Goal: Information Seeking & Learning: Find specific fact

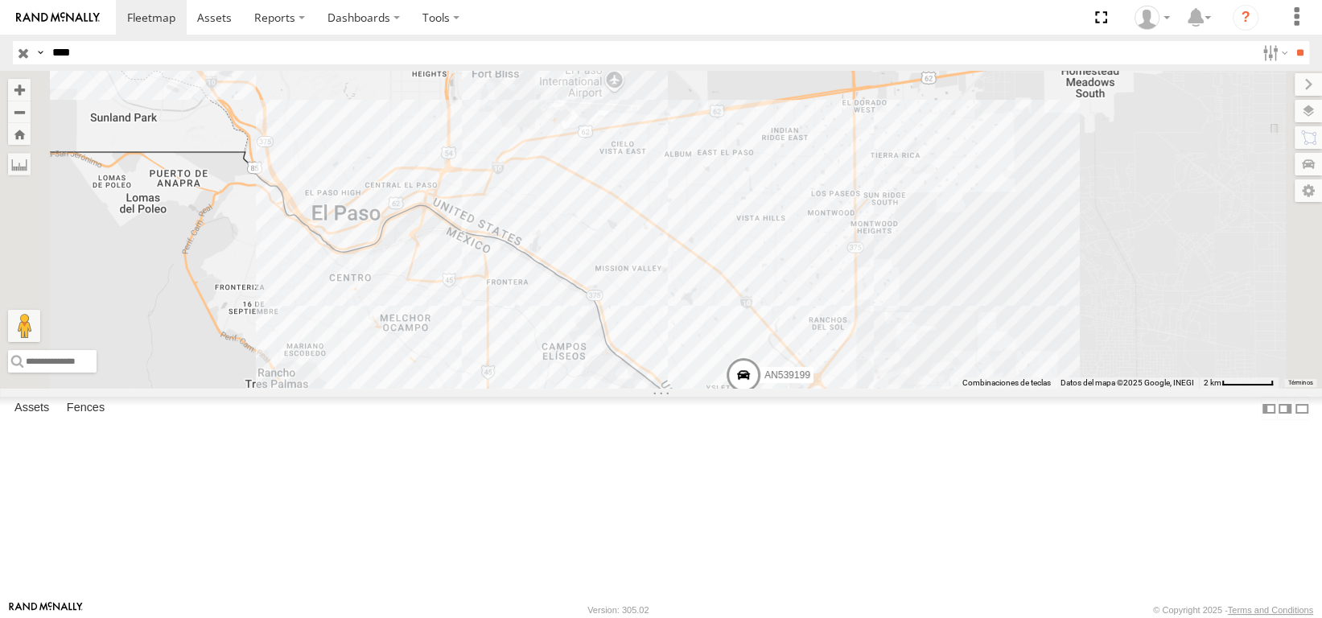
drag, startPoint x: 92, startPoint y: 54, endPoint x: 71, endPoint y: 87, distance: 39.1
click at [25, 64] on div "Search Query Asset ID Asset Label Registration Manufacturer Model VIN Job ID Dr…" at bounding box center [652, 52] width 1278 height 23
click at [1291, 41] on input "**" at bounding box center [1300, 52] width 19 height 23
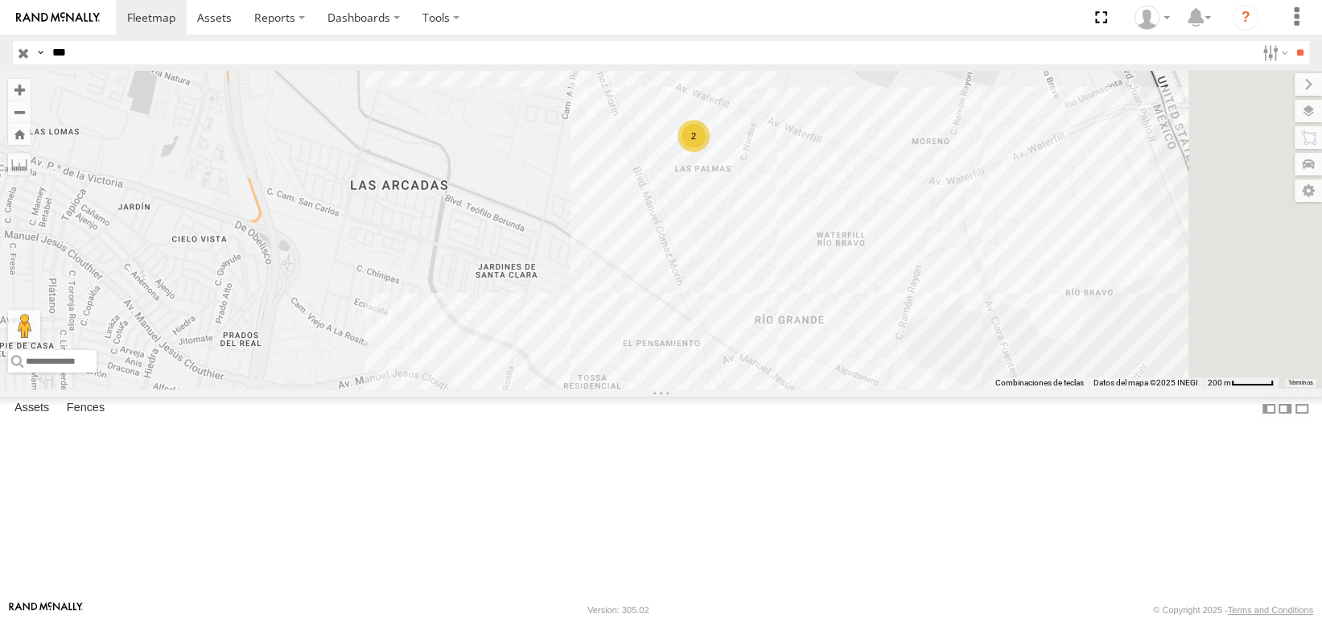
drag, startPoint x: 1124, startPoint y: 291, endPoint x: 963, endPoint y: 300, distance: 160.4
click at [967, 301] on div "2 553" at bounding box center [661, 230] width 1322 height 318
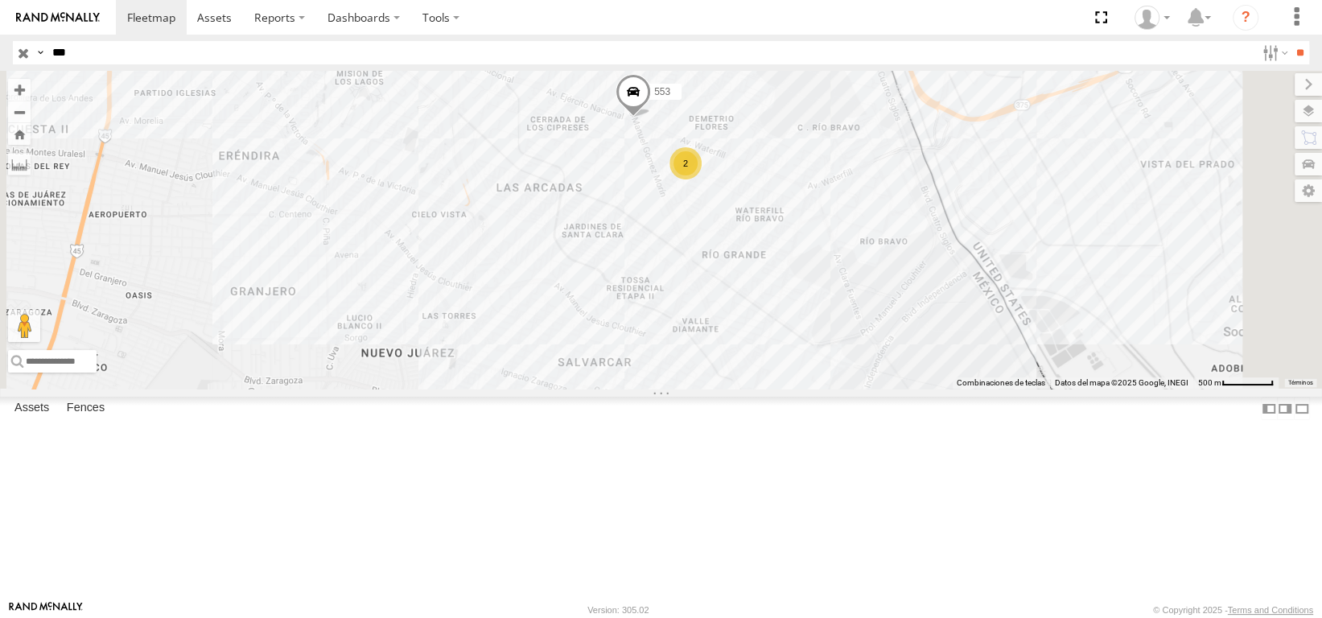
drag, startPoint x: 965, startPoint y: 331, endPoint x: 871, endPoint y: 358, distance: 98.1
click at [871, 358] on div "553 2" at bounding box center [661, 230] width 1322 height 318
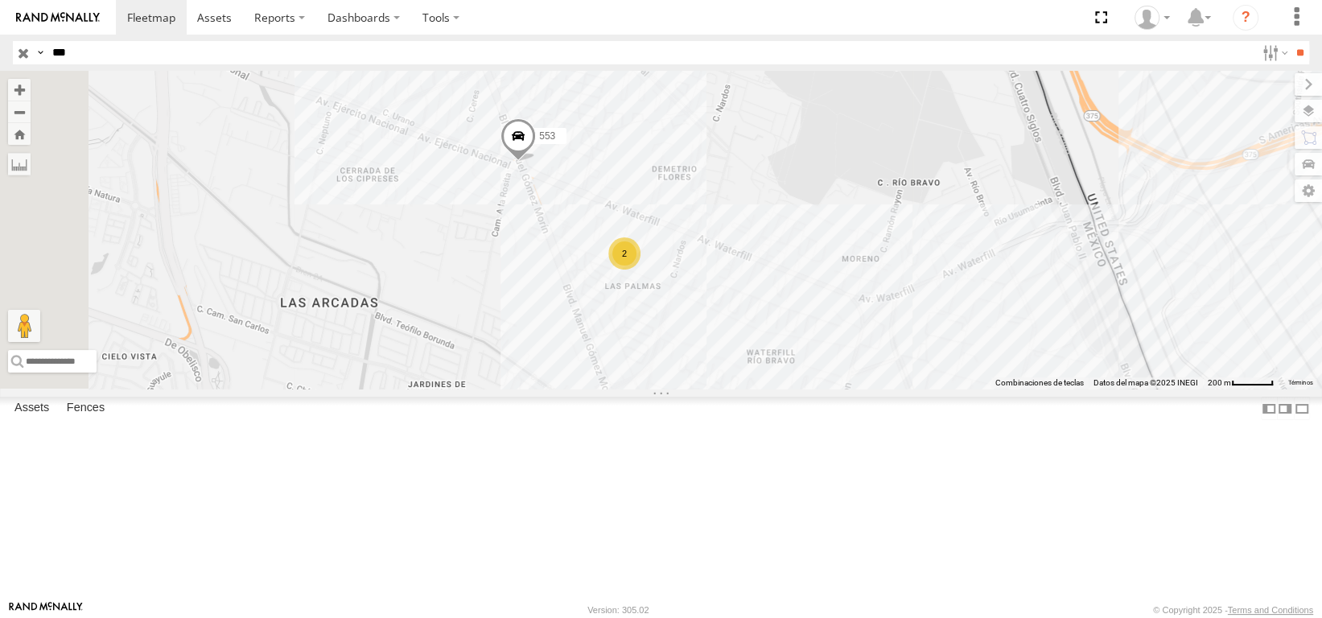
drag, startPoint x: 913, startPoint y: 291, endPoint x: 928, endPoint y: 338, distance: 49.6
click at [928, 338] on div "553 2" at bounding box center [661, 230] width 1322 height 318
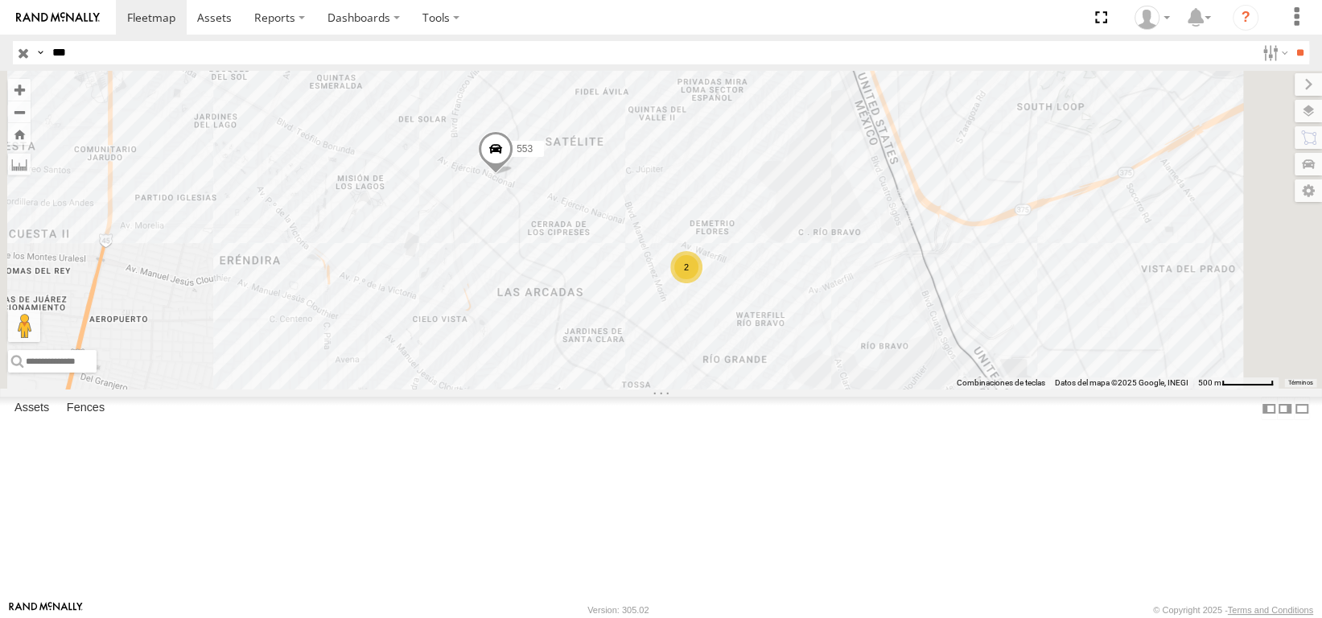
drag, startPoint x: 873, startPoint y: 266, endPoint x: 830, endPoint y: 236, distance: 53.1
click at [830, 236] on div "553 2" at bounding box center [661, 230] width 1322 height 318
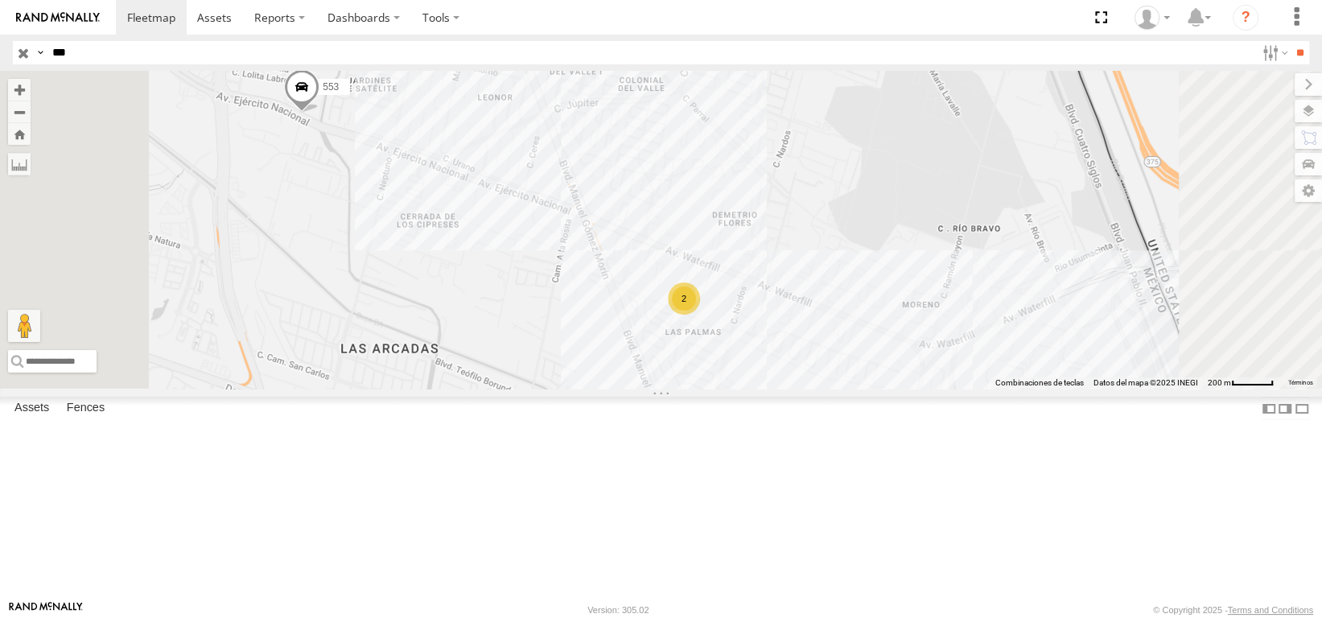
drag, startPoint x: 807, startPoint y: 234, endPoint x: 837, endPoint y: 228, distance: 30.5
click at [835, 230] on div "553 2" at bounding box center [661, 230] width 1322 height 318
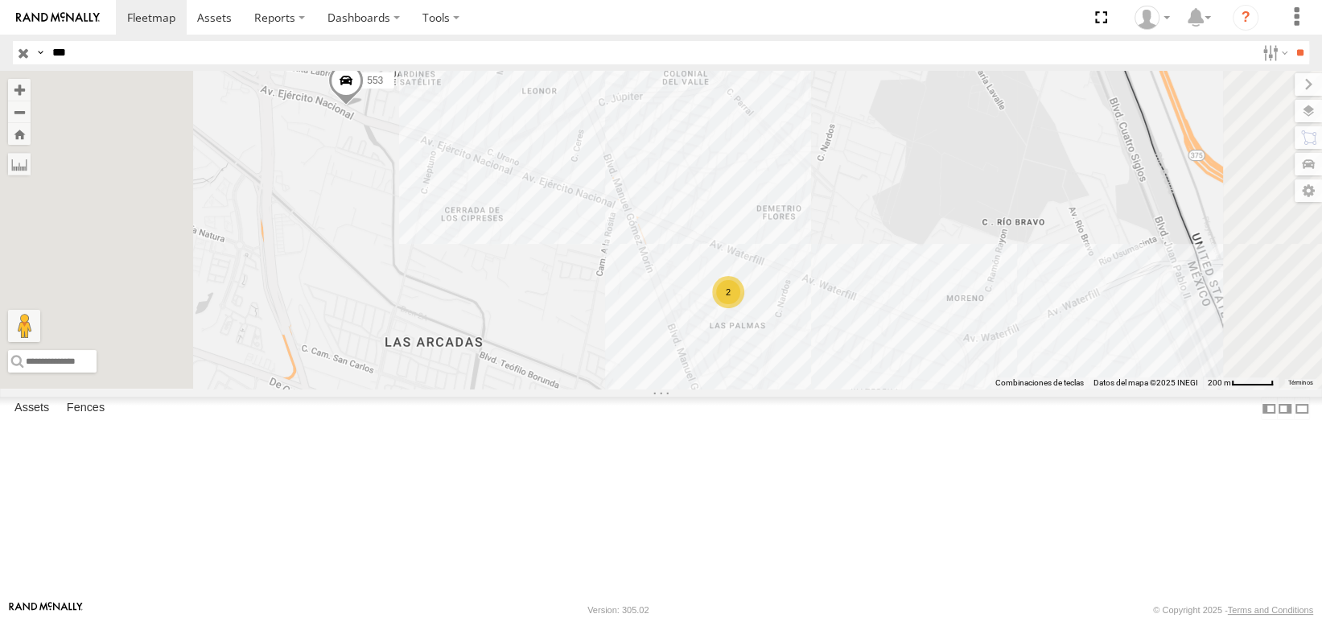
drag, startPoint x: 776, startPoint y: 227, endPoint x: 808, endPoint y: 209, distance: 36.7
click at [807, 210] on div "553 2" at bounding box center [661, 230] width 1322 height 318
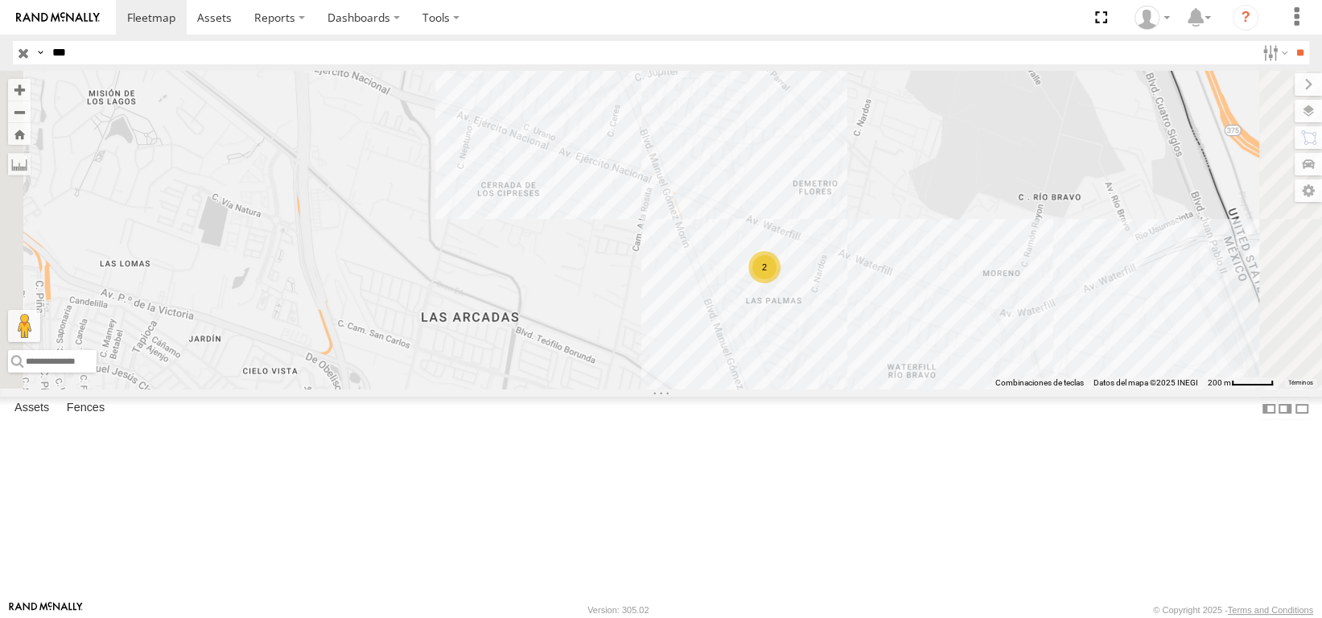
drag, startPoint x: 66, startPoint y: 48, endPoint x: 182, endPoint y: 66, distance: 117.2
click at [17, 65] on header "Search Query Asset ID Asset Label Registration Manufacturer Model VIN Job ID GE" at bounding box center [661, 53] width 1322 height 36
click at [1291, 41] on input "**" at bounding box center [1300, 52] width 19 height 23
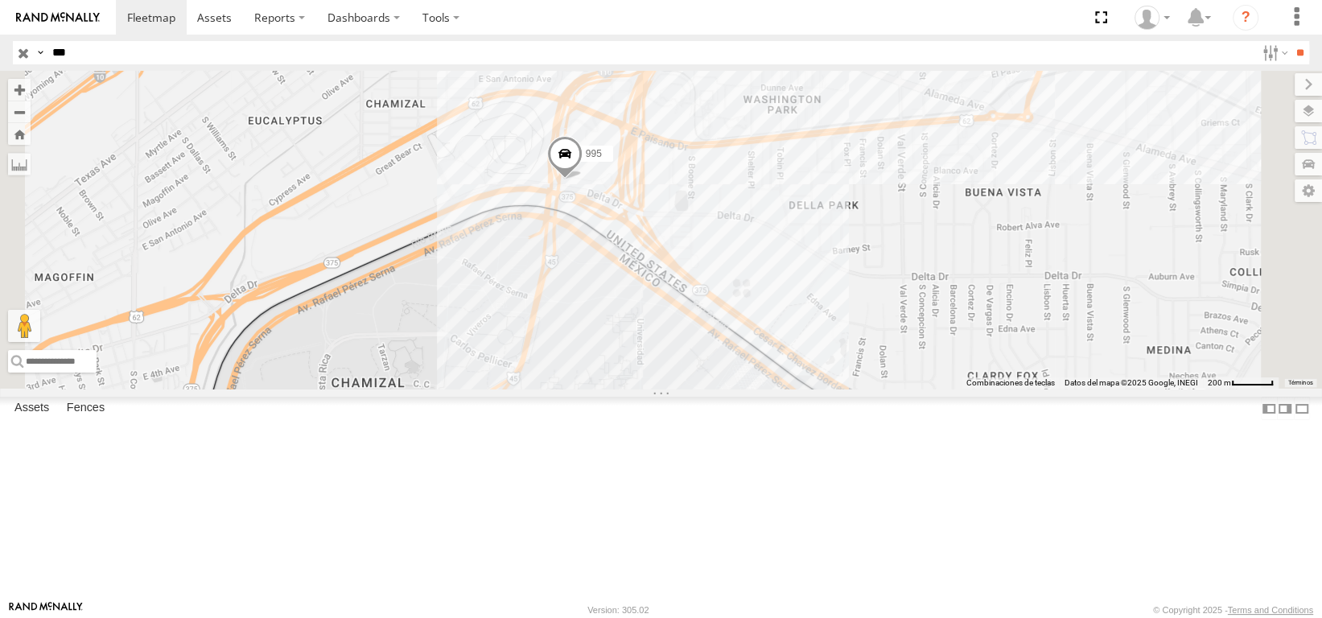
drag, startPoint x: 942, startPoint y: 226, endPoint x: 881, endPoint y: 225, distance: 60.4
click at [881, 225] on div "181 6424 C995 C573 AN53995 AN538177 995" at bounding box center [661, 230] width 1322 height 318
click at [469, 55] on input "***" at bounding box center [651, 52] width 1210 height 23
type input "*"
click at [1291, 41] on input "**" at bounding box center [1300, 52] width 19 height 23
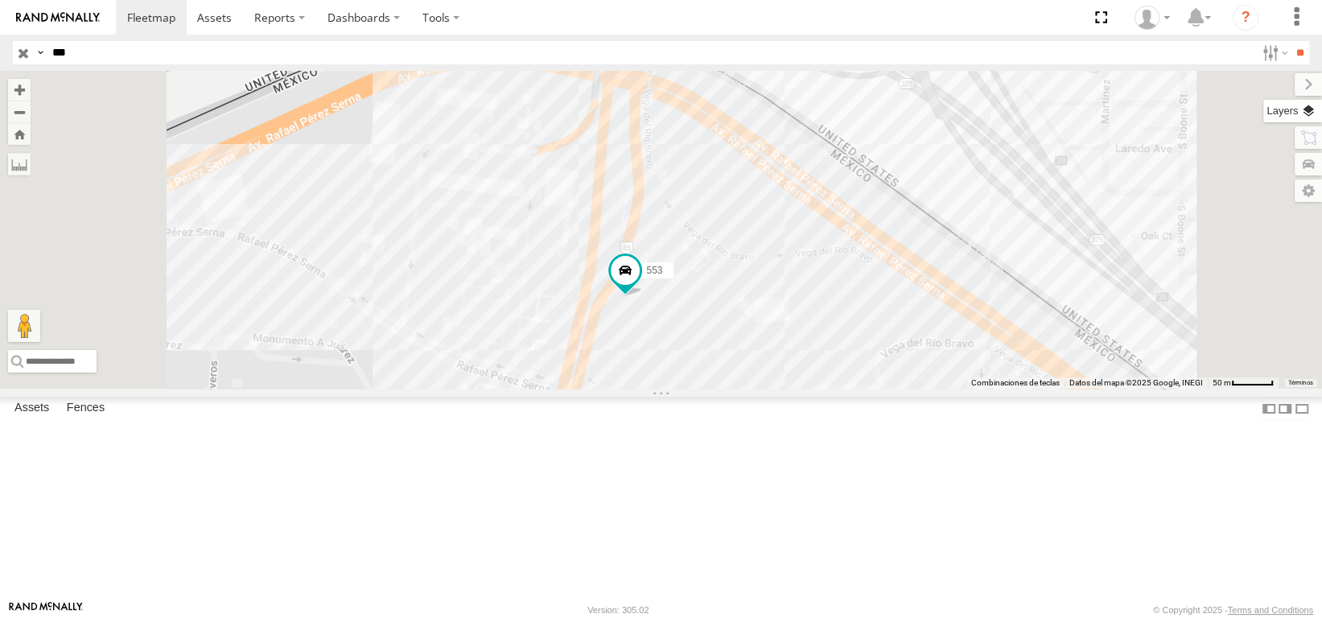
click at [1317, 113] on label at bounding box center [1293, 111] width 59 height 23
click at [0, 0] on div "Basemaps" at bounding box center [0, 0] width 0 height 0
click at [0, 0] on span "Basemaps" at bounding box center [0, 0] width 0 height 0
click at [0, 0] on span "Satellite" at bounding box center [0, 0] width 0 height 0
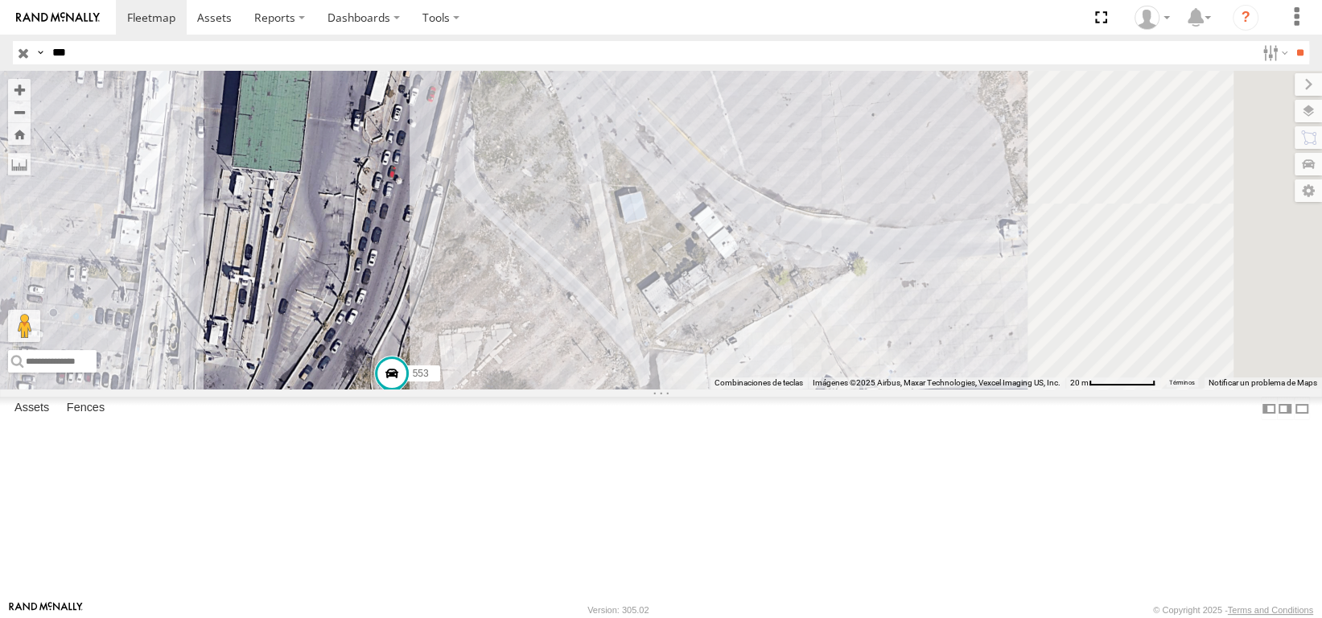
drag, startPoint x: 798, startPoint y: 345, endPoint x: 699, endPoint y: 546, distance: 224.6
click at [699, 389] on div "553 C6786 53537 L6678" at bounding box center [661, 230] width 1322 height 318
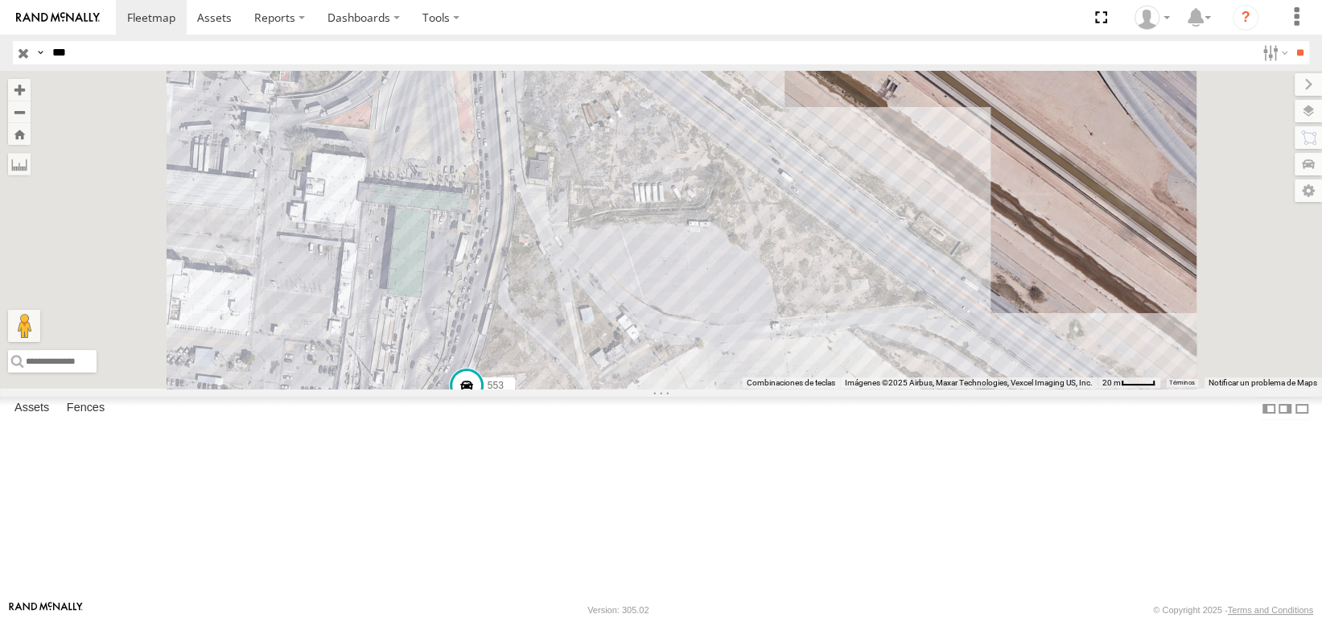
drag, startPoint x: 799, startPoint y: 332, endPoint x: 780, endPoint y: 414, distance: 83.5
click at [782, 389] on div "553 C6786 53537 L6678" at bounding box center [661, 230] width 1322 height 318
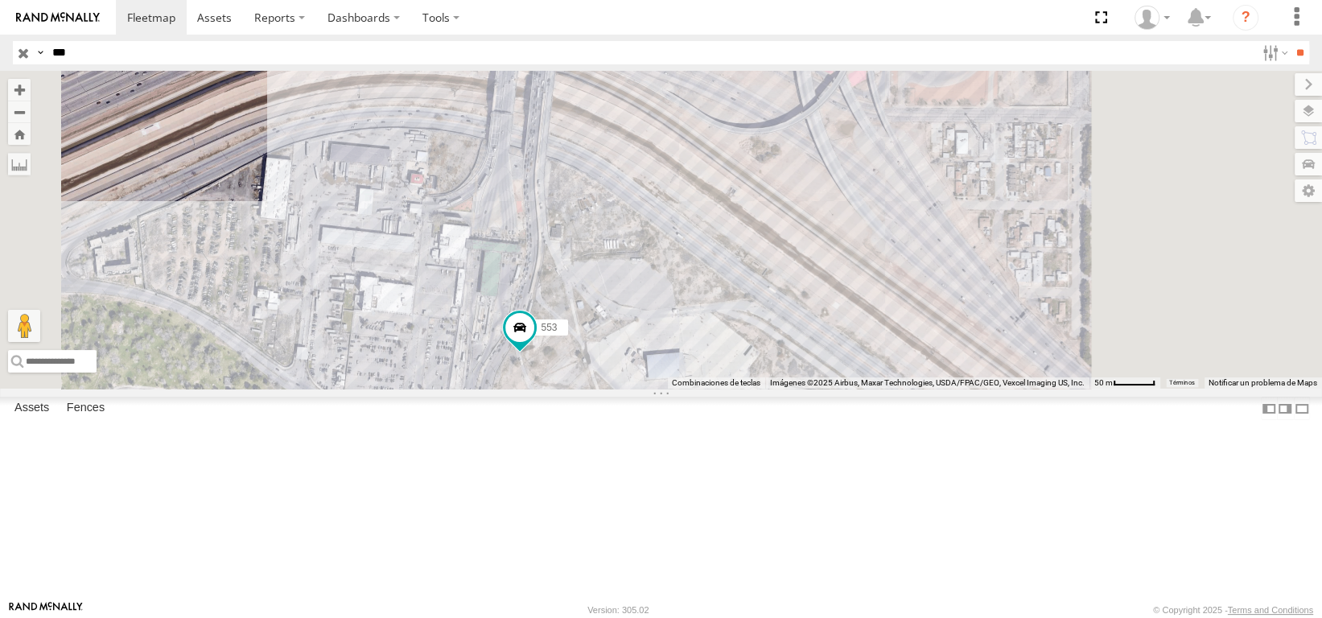
drag, startPoint x: 798, startPoint y: 258, endPoint x: 761, endPoint y: 331, distance: 81.7
click at [761, 331] on div "553 C6786 53537 L6678" at bounding box center [661, 230] width 1322 height 318
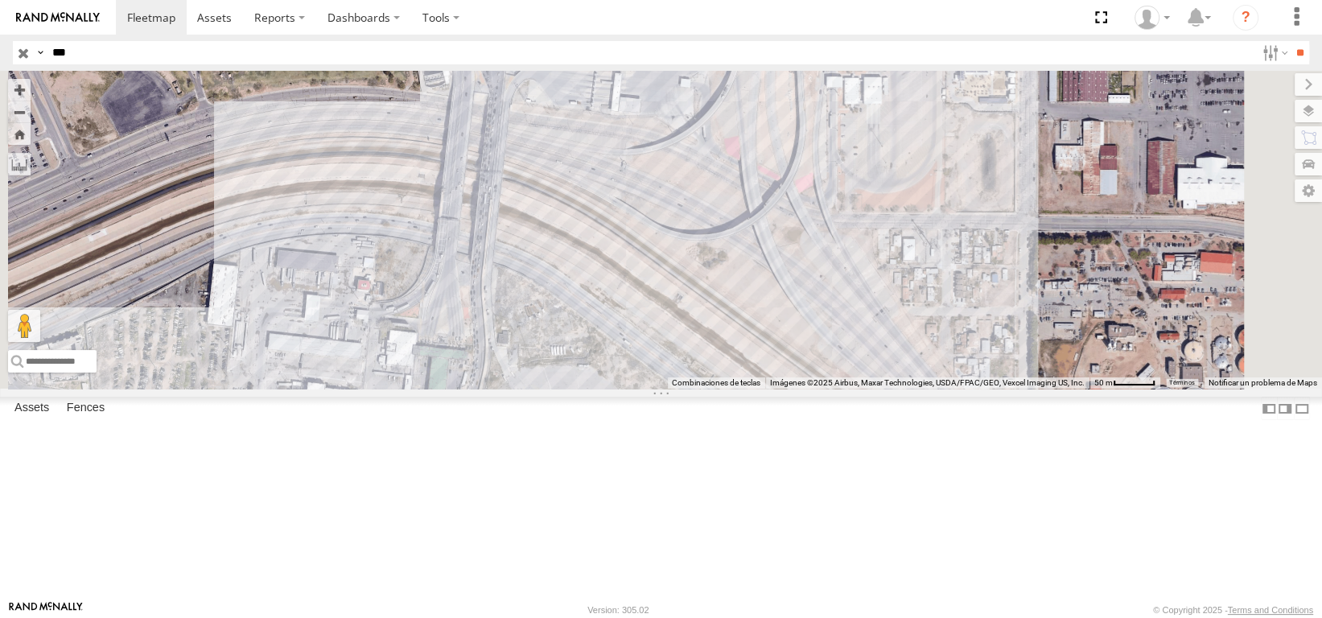
drag, startPoint x: 96, startPoint y: 59, endPoint x: 0, endPoint y: 93, distance: 101.8
click at [2, 87] on body at bounding box center [661, 309] width 1322 height 618
type input "***"
click at [1291, 41] on input "**" at bounding box center [1300, 52] width 19 height 23
